Goal: Find contact information: Find contact information

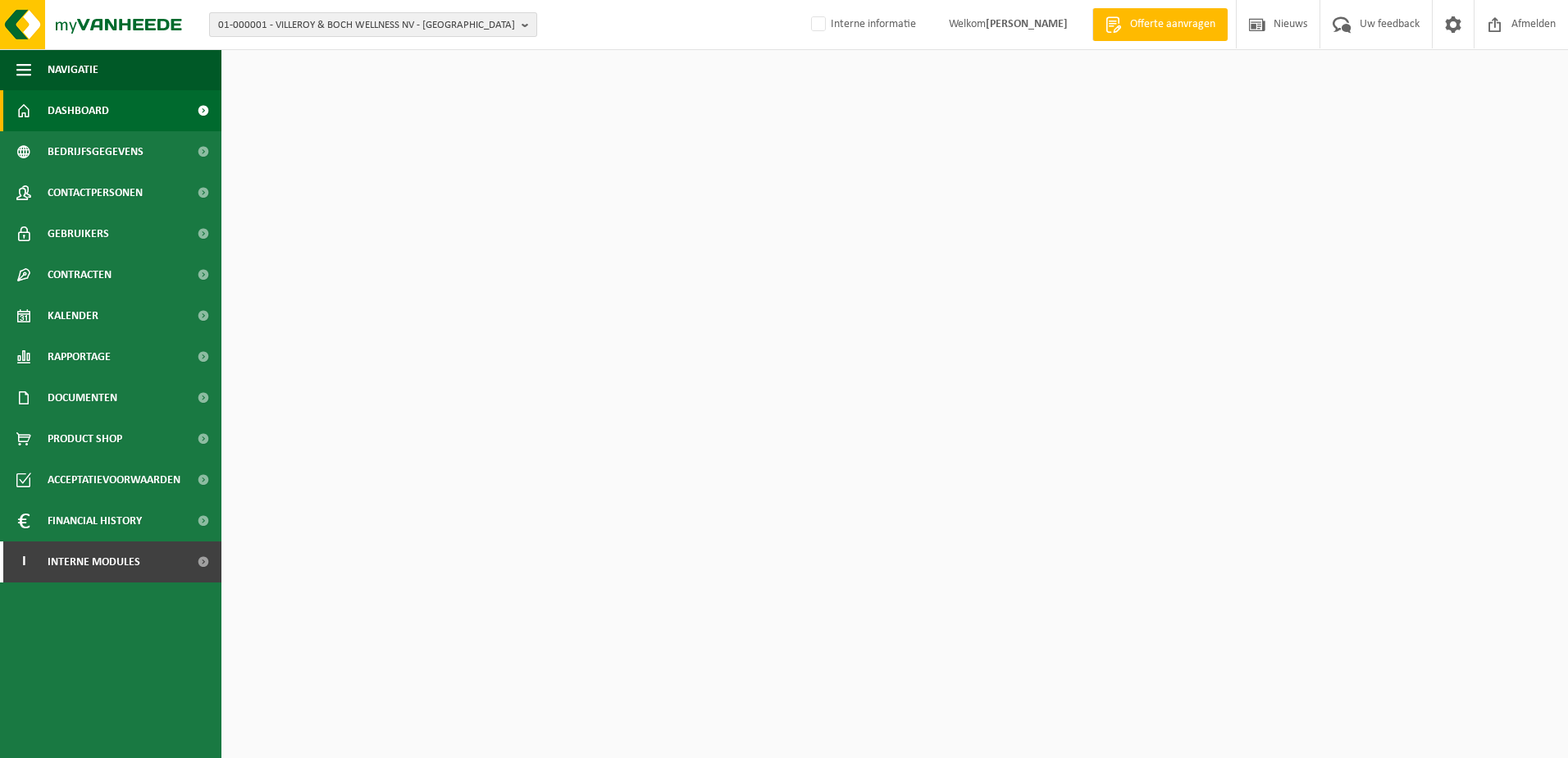
click at [262, 23] on span "01-000001 - VILLEROY & BOCH WELLNESS NV - ROESELARE" at bounding box center [367, 25] width 297 height 24
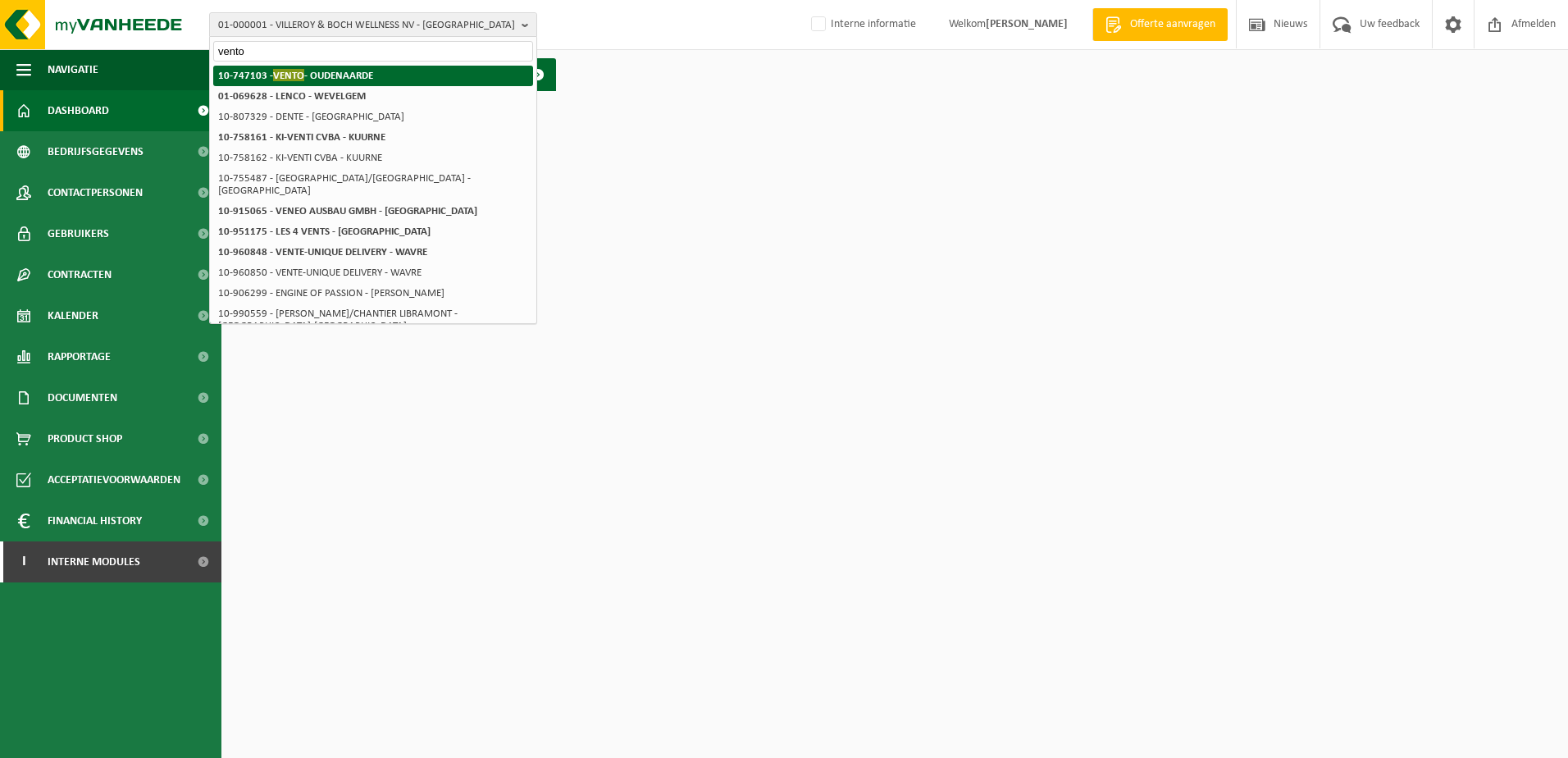
type input "vento"
click at [315, 73] on strong "10-747103 - VENTO - OUDENAARDE" at bounding box center [296, 75] width 155 height 13
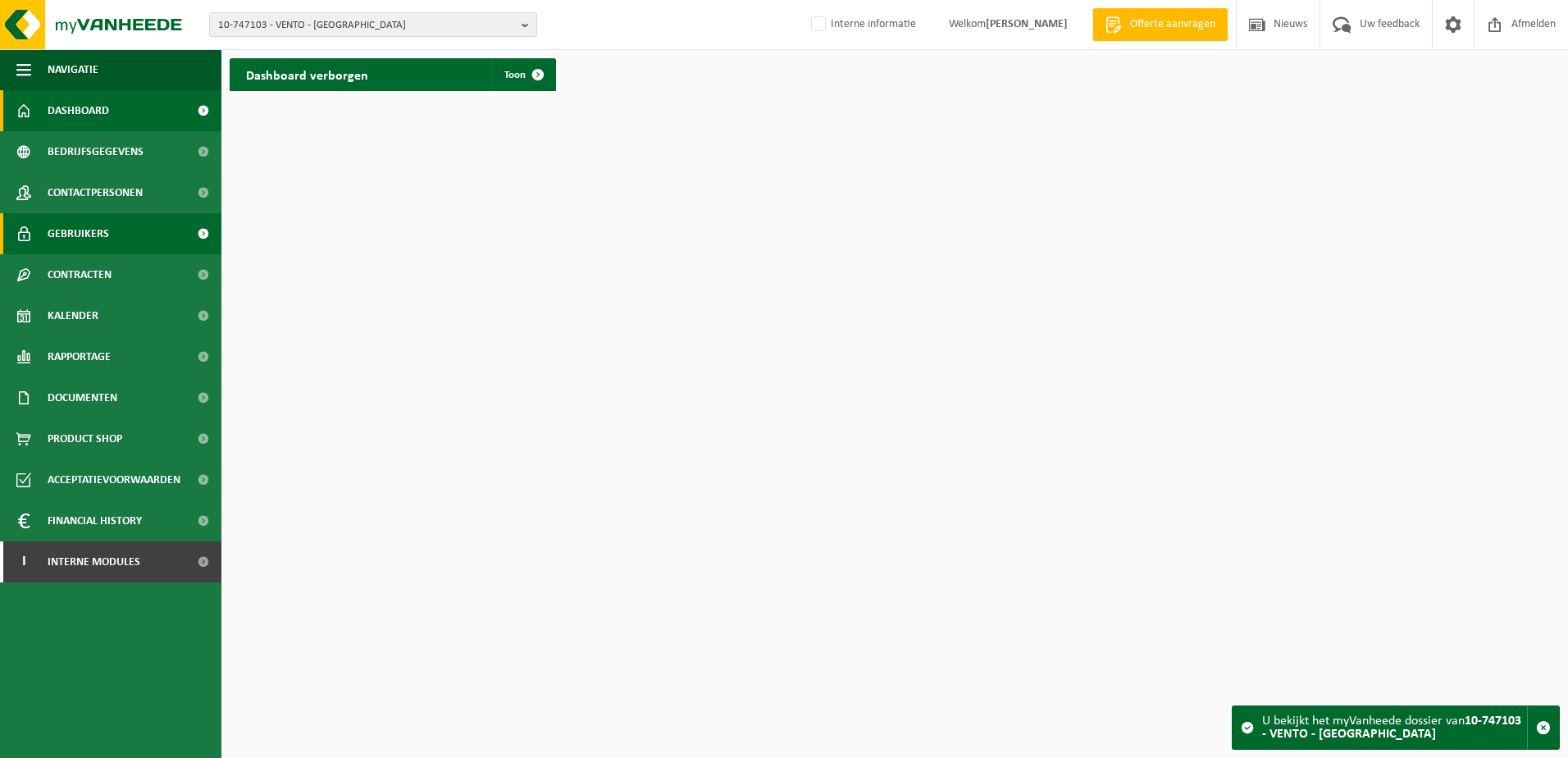
click at [82, 234] on span "Gebruikers" at bounding box center [78, 234] width 61 height 41
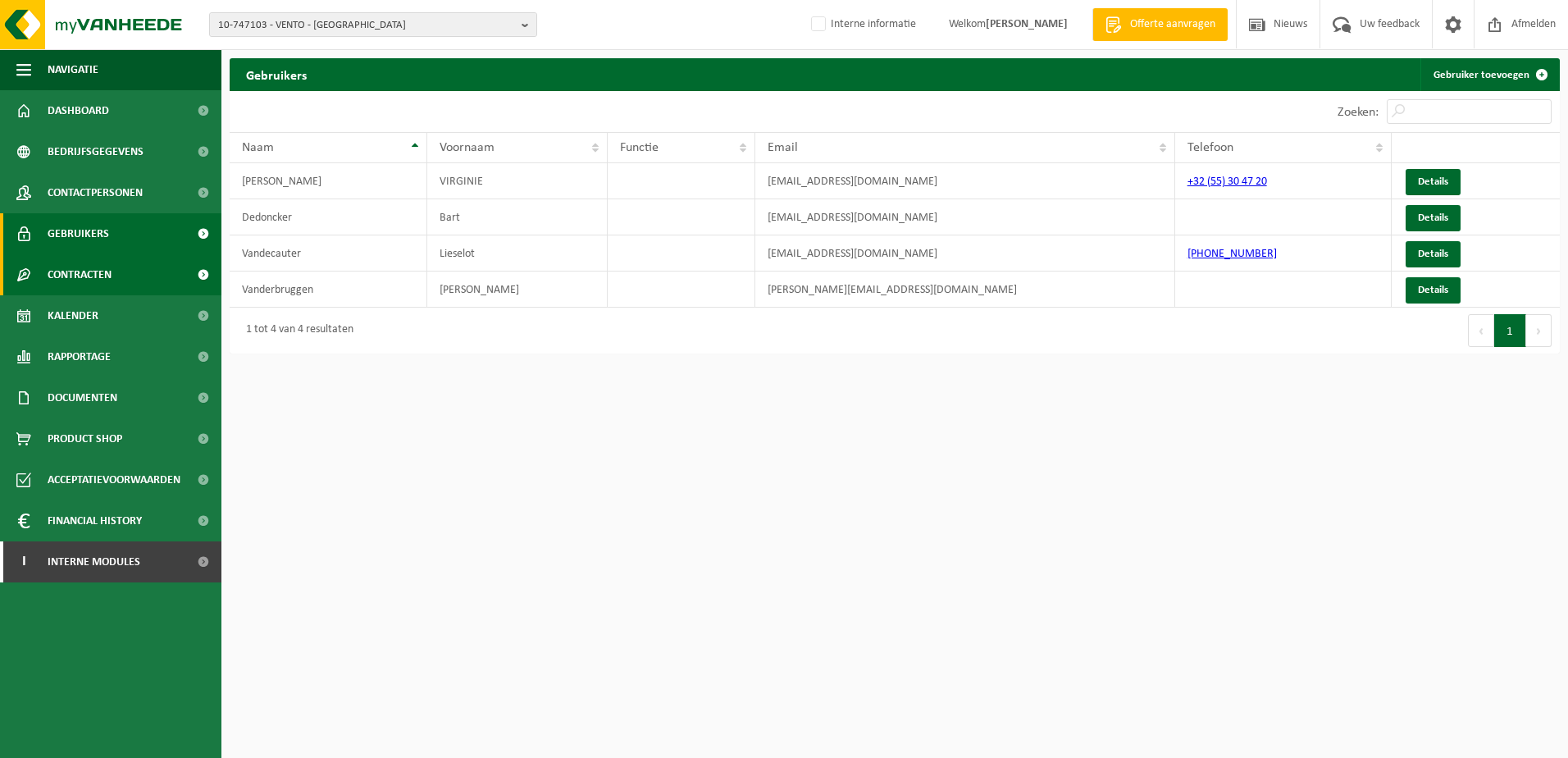
click at [119, 275] on link "Contracten" at bounding box center [111, 274] width 221 height 41
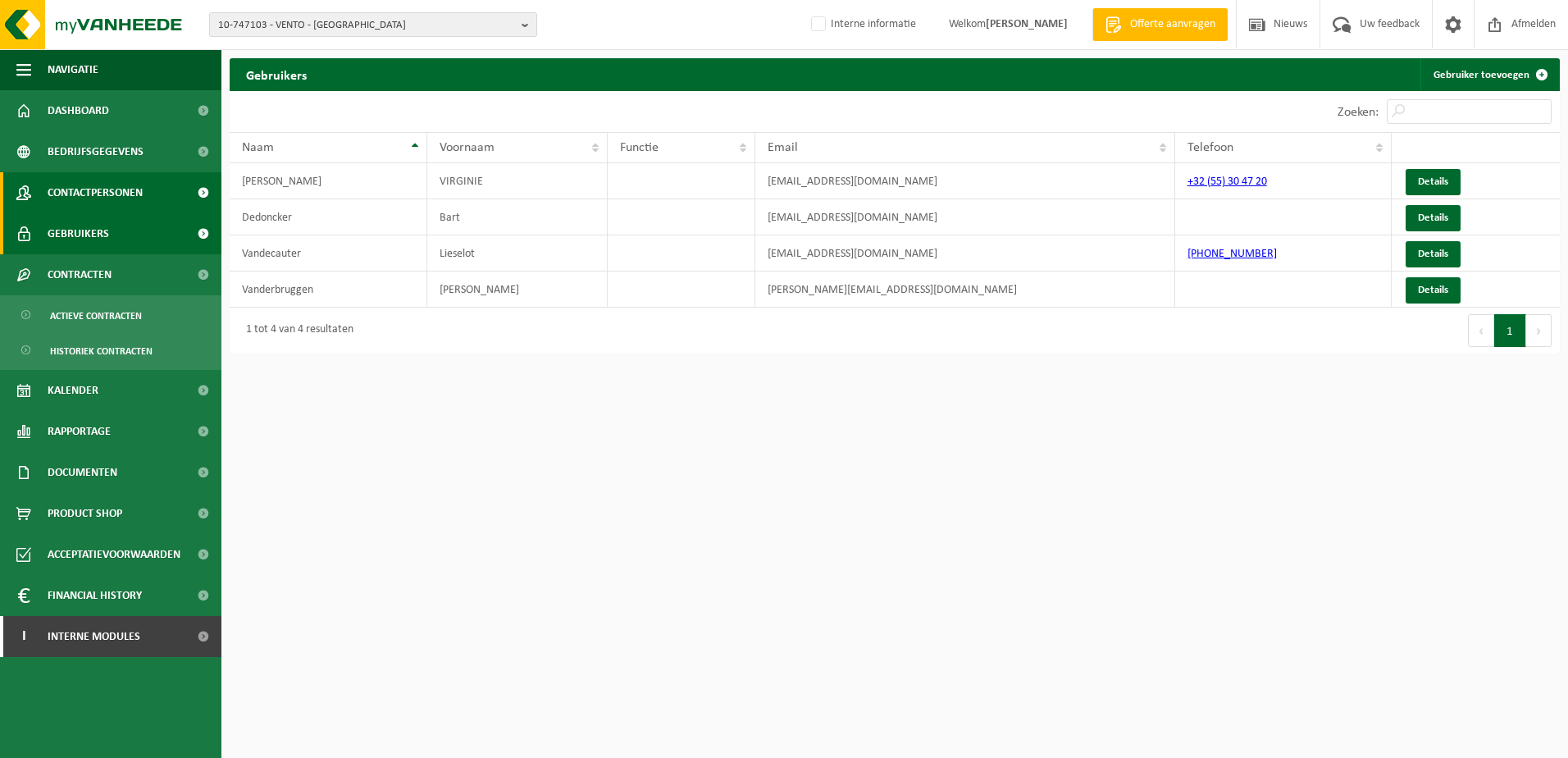
click at [110, 192] on span "Contactpersonen" at bounding box center [95, 193] width 95 height 41
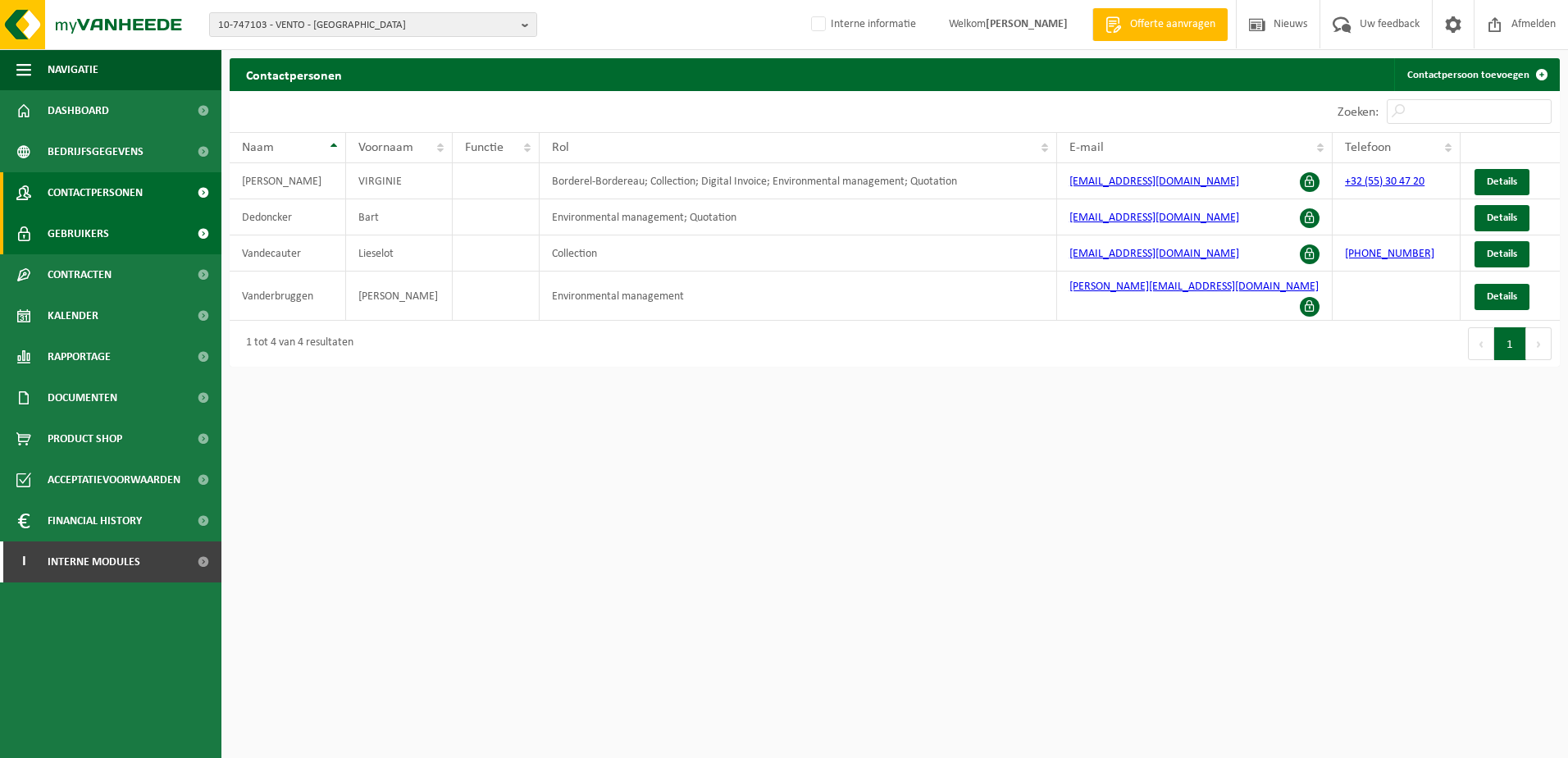
click at [92, 231] on span "Gebruikers" at bounding box center [78, 234] width 61 height 41
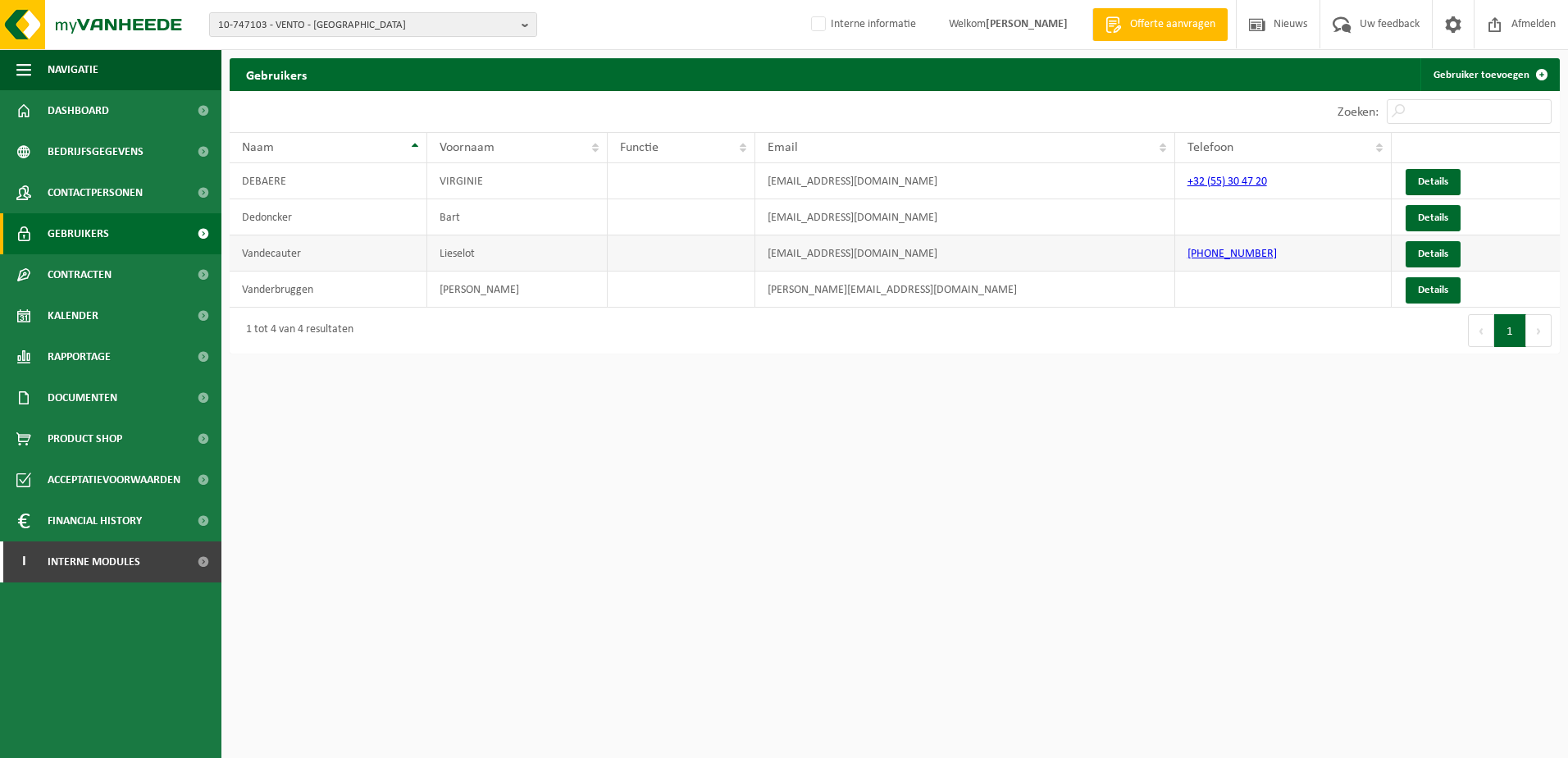
drag, startPoint x: 956, startPoint y: 254, endPoint x: 765, endPoint y: 253, distance: 191.0
click at [765, 253] on td "[EMAIL_ADDRESS][DOMAIN_NAME]" at bounding box center [965, 253] width 420 height 36
copy td "[EMAIL_ADDRESS][DOMAIN_NAME]"
click at [335, 26] on span "10-747103 - VENTO - [GEOGRAPHIC_DATA]" at bounding box center [367, 25] width 297 height 24
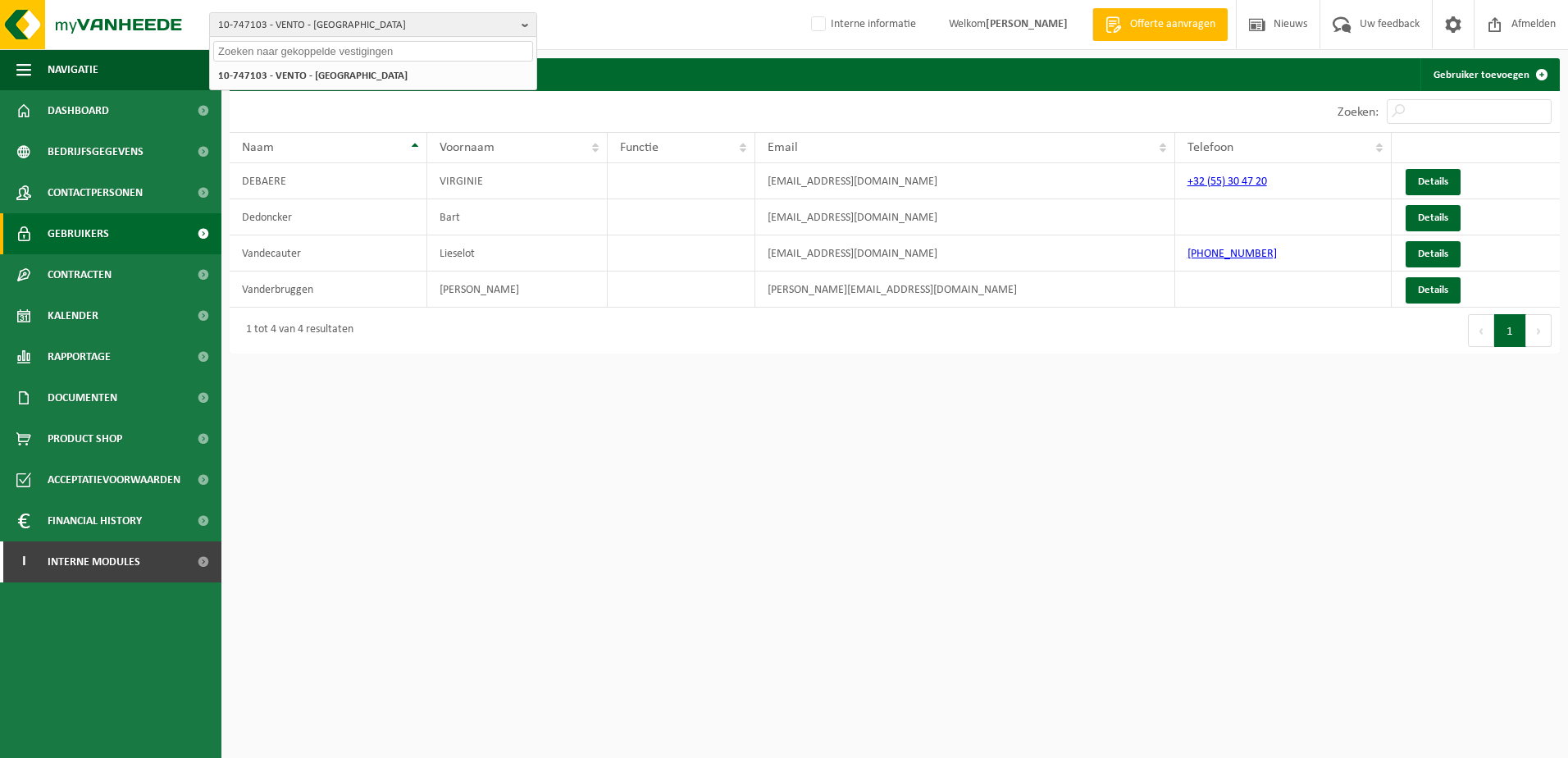
click at [477, 627] on html "10-747103 - VENTO - OUDENAARDE 10-747103 - VENTO - OUDENAARDE Interne informati…" at bounding box center [784, 379] width 1568 height 758
click at [255, 47] on input "text" at bounding box center [373, 50] width 320 height 20
click at [242, 48] on input "trans-beton" at bounding box center [373, 50] width 320 height 20
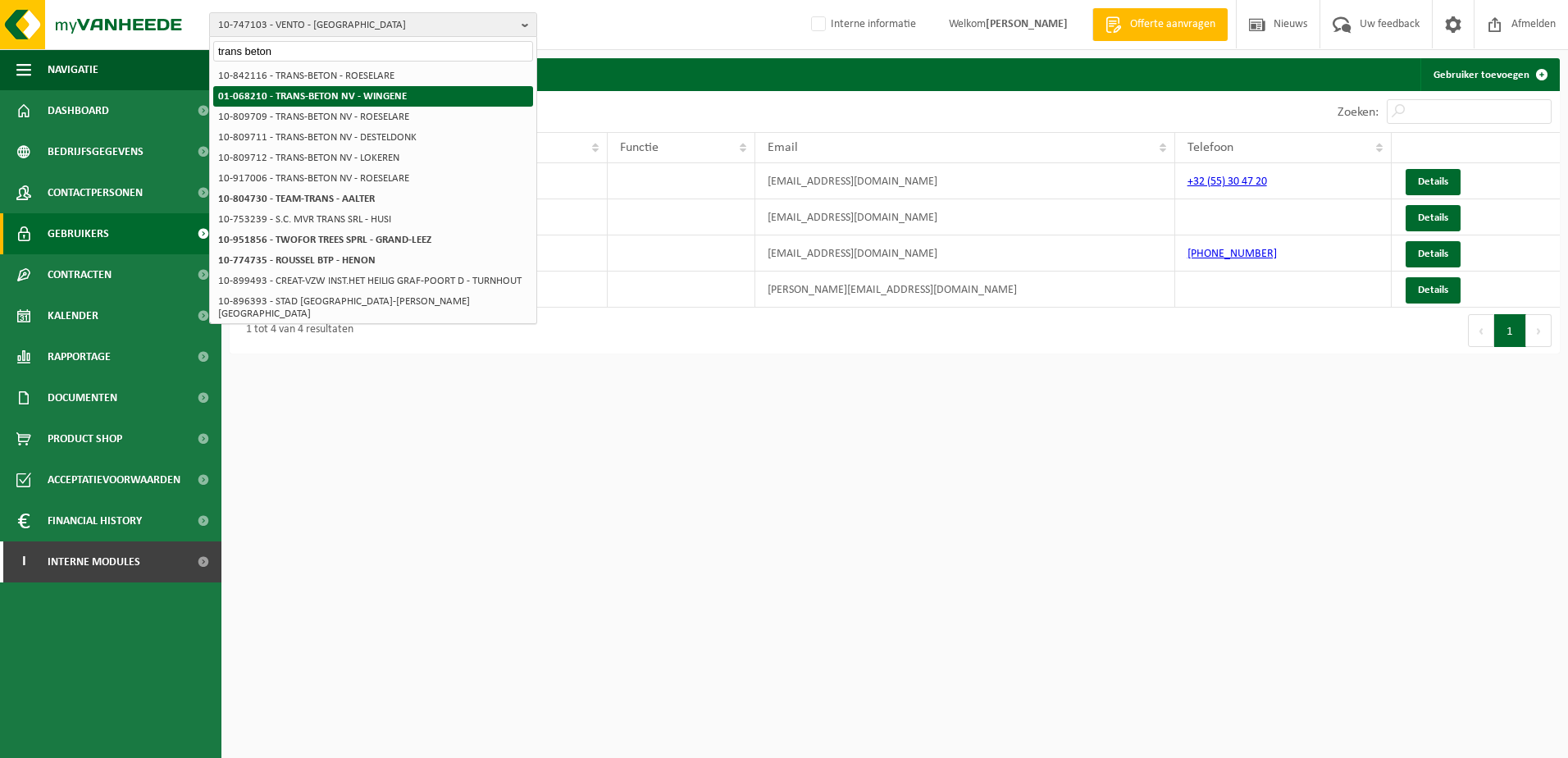
type input "trans beton"
click at [326, 89] on li "01-068210 - TRANS-BETON NV - WINGENE" at bounding box center [373, 96] width 320 height 20
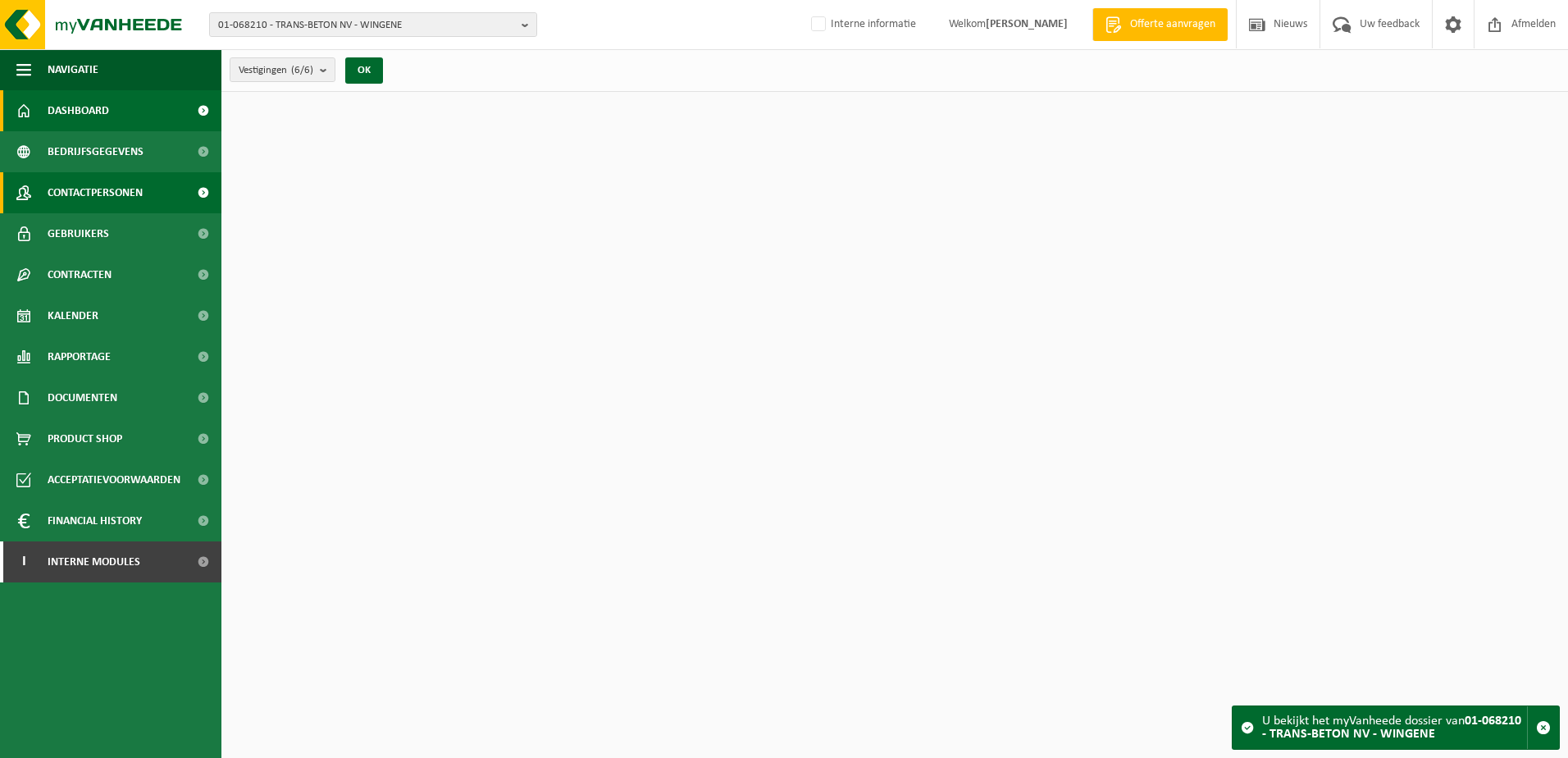
click at [102, 187] on span "Contactpersonen" at bounding box center [95, 193] width 95 height 41
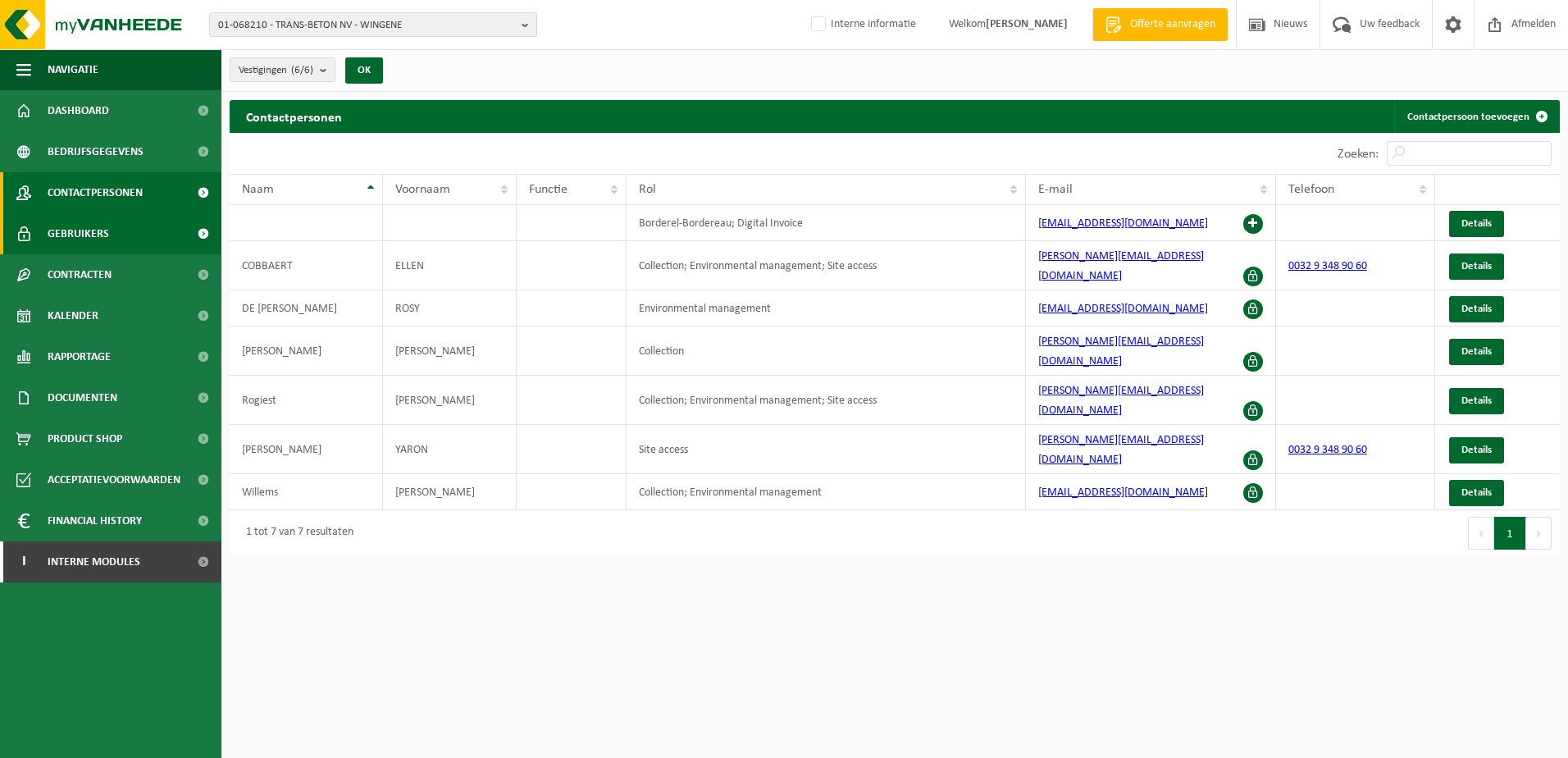
click at [97, 233] on span "Gebruikers" at bounding box center [78, 234] width 61 height 41
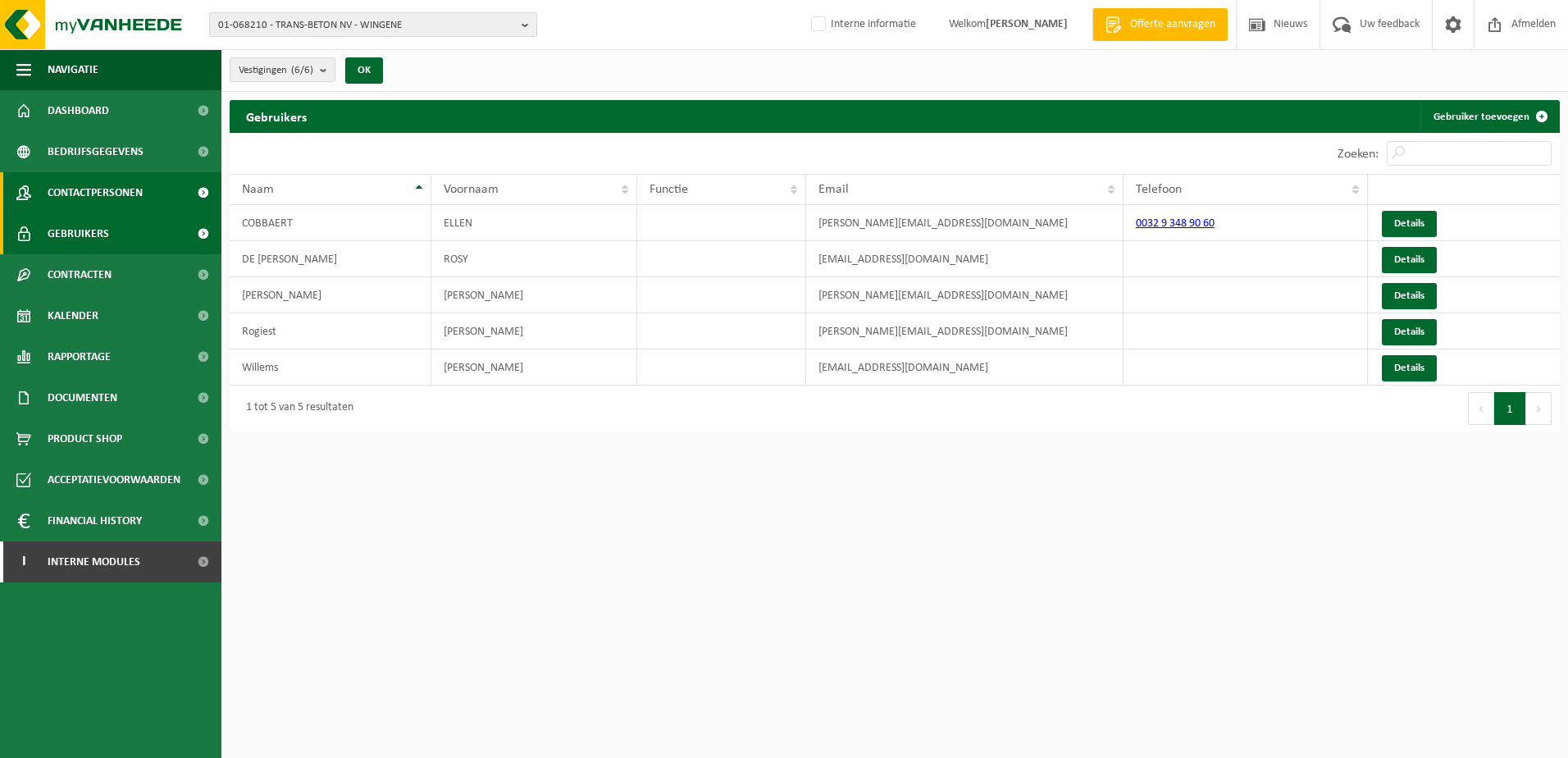
click at [76, 192] on span "Contactpersonen" at bounding box center [95, 193] width 95 height 41
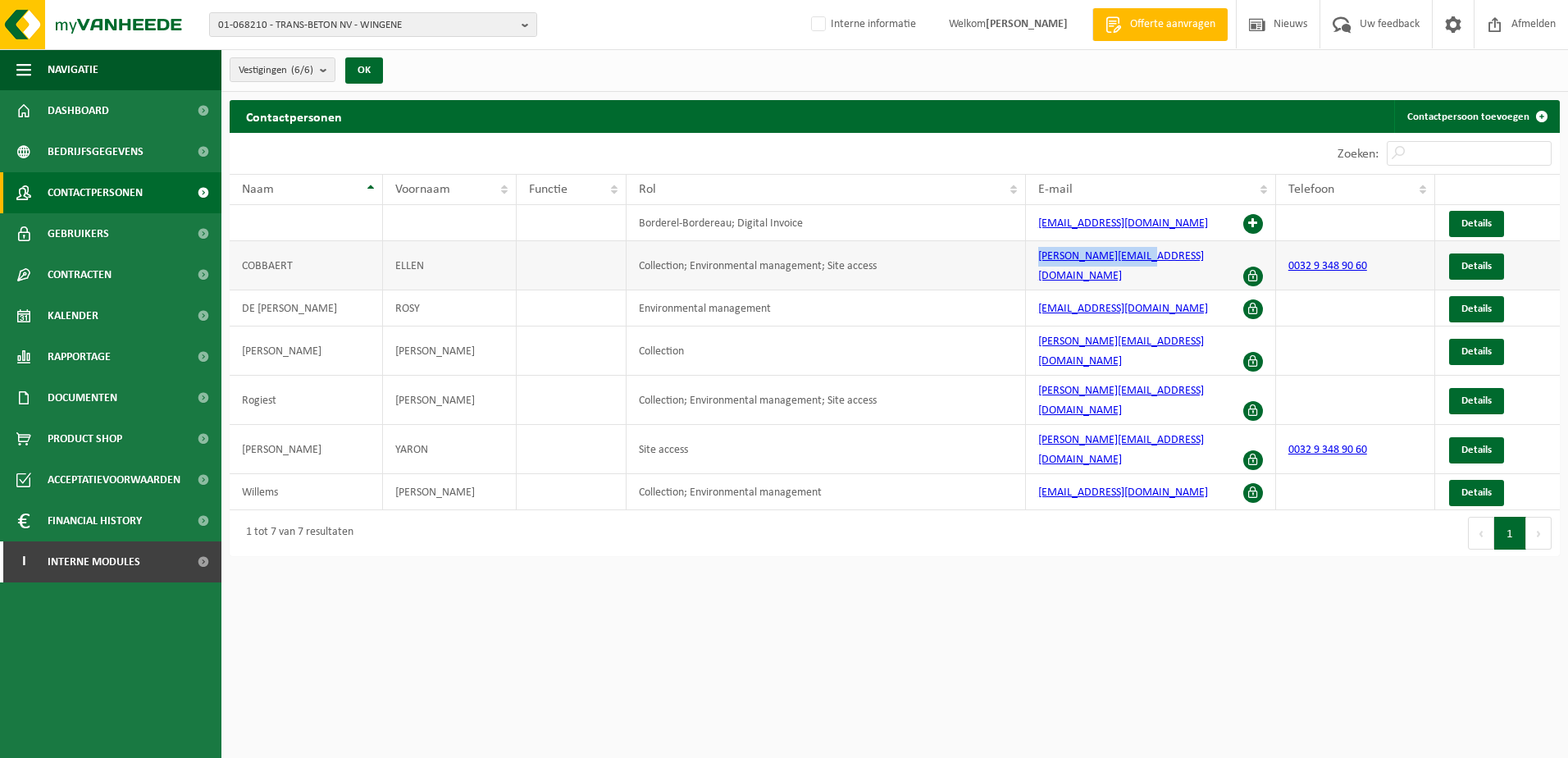
drag, startPoint x: 1159, startPoint y: 264, endPoint x: 1038, endPoint y: 257, distance: 121.2
click at [1038, 257] on td "ellen@trans-beton.be" at bounding box center [1151, 266] width 250 height 49
copy link "ellen@trans-beton.be"
click at [321, 27] on span "01-068210 - TRANS-BETON NV - WINGENE" at bounding box center [367, 25] width 297 height 24
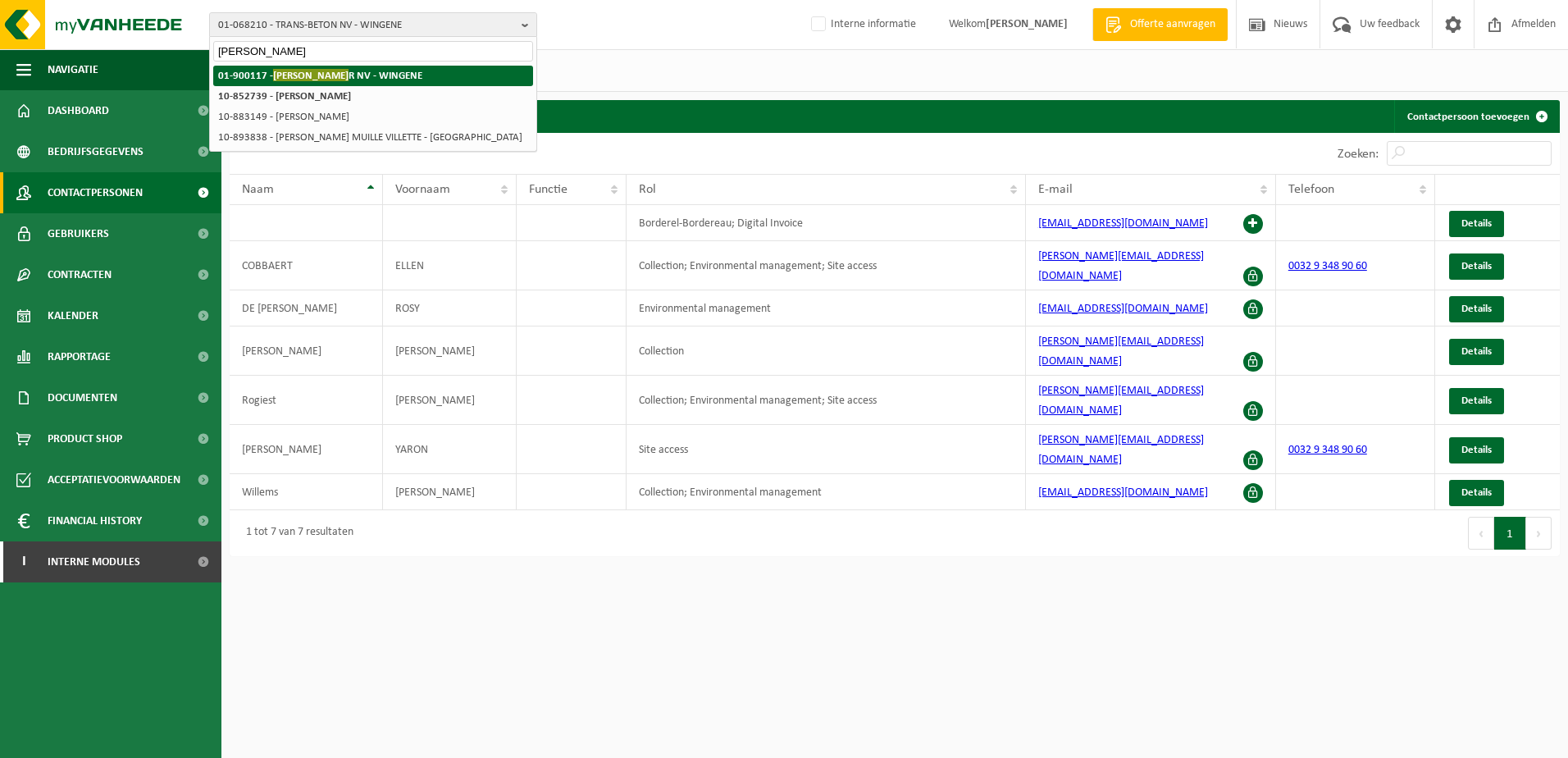
type input "declercq papie"
click at [371, 79] on strong "01-900117 - DECLERCQ PAPIE R NV - WINGENE" at bounding box center [320, 75] width 205 height 13
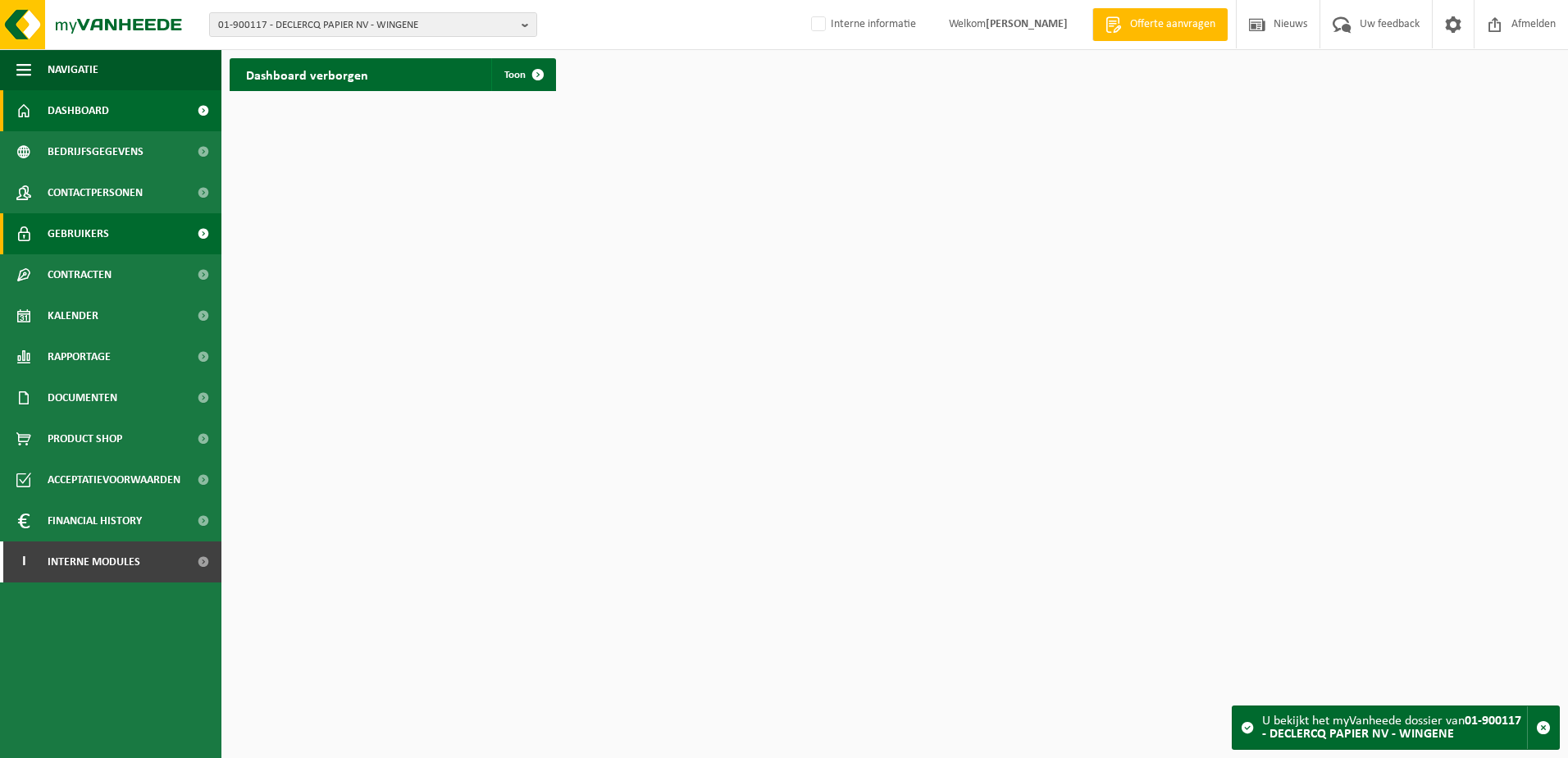
click at [78, 233] on span "Gebruikers" at bounding box center [78, 234] width 61 height 41
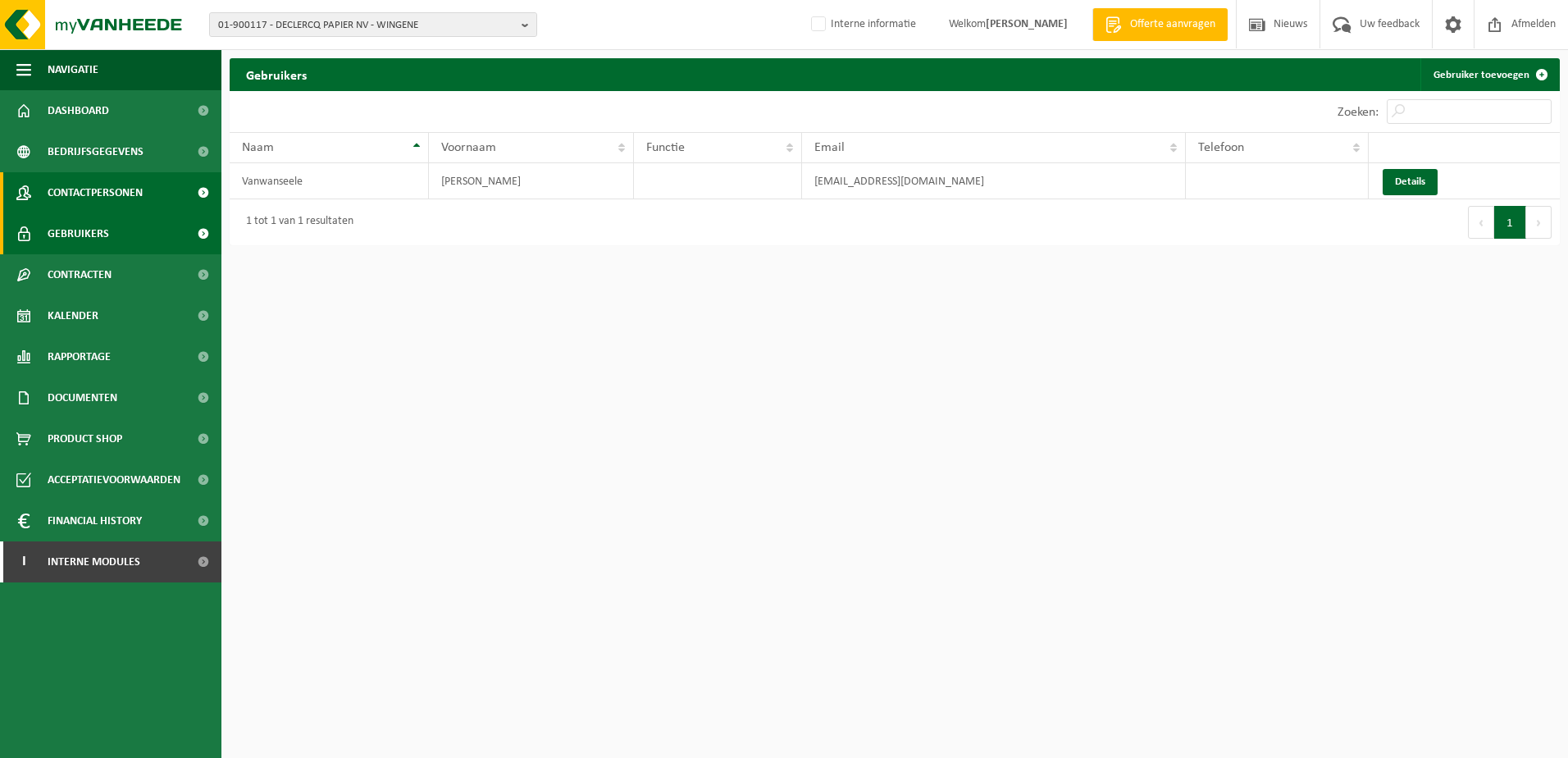
click at [83, 198] on span "Contactpersonen" at bounding box center [95, 193] width 95 height 41
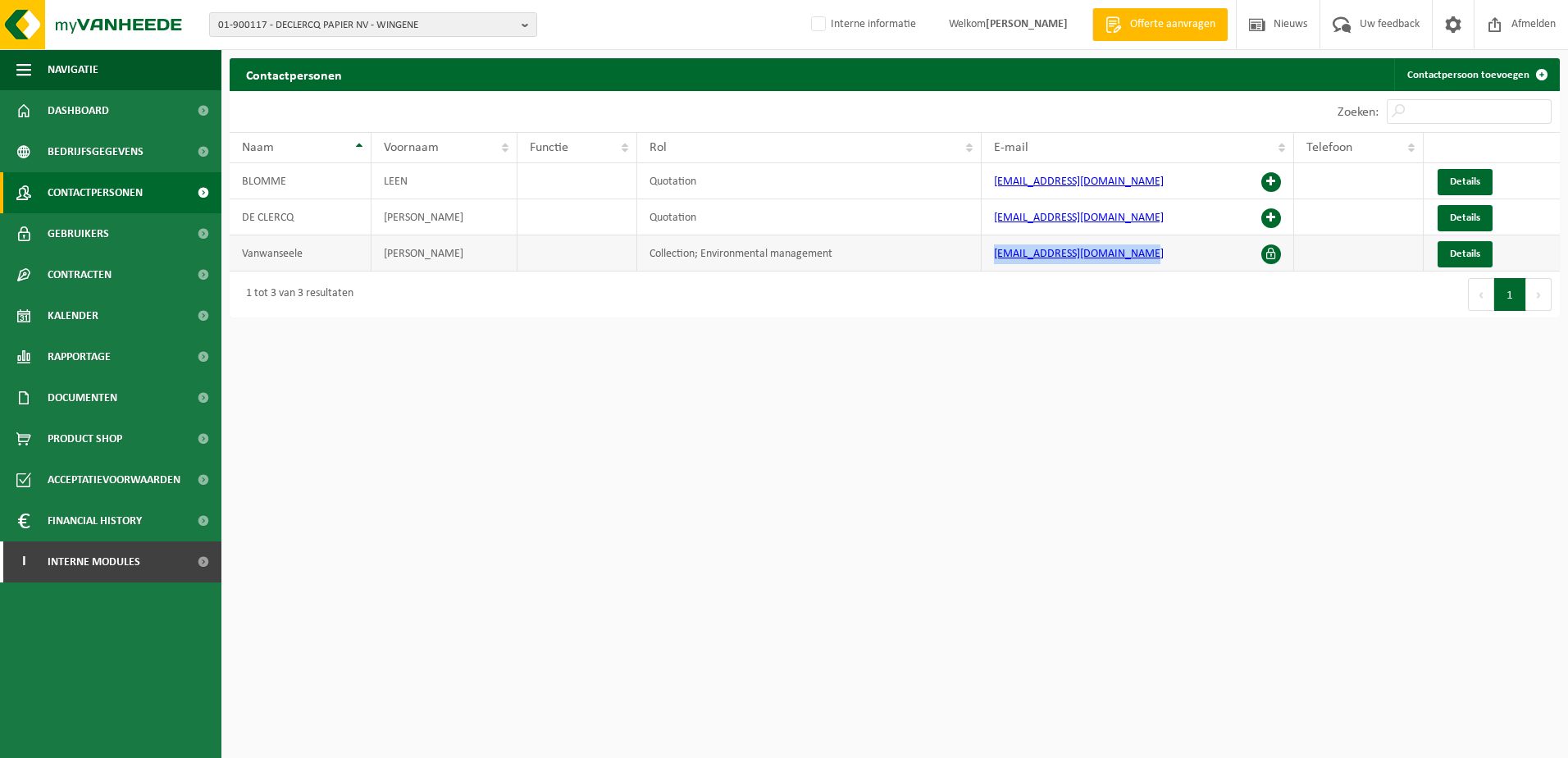
drag, startPoint x: 1148, startPoint y: 252, endPoint x: 989, endPoint y: 266, distance: 159.6
click at [989, 266] on td "[EMAIL_ADDRESS][DOMAIN_NAME]" at bounding box center [1138, 253] width 312 height 36
copy link "[EMAIL_ADDRESS][DOMAIN_NAME]"
